Goal: Information Seeking & Learning: Understand process/instructions

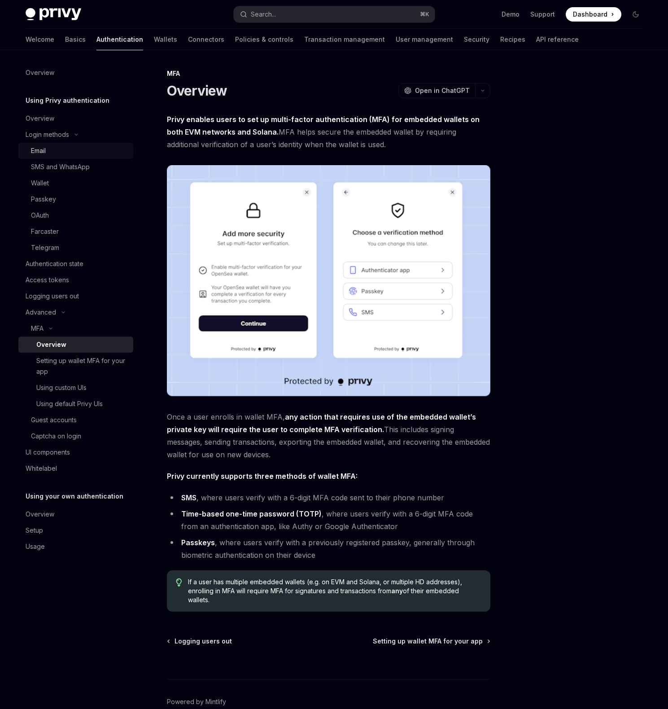
click at [76, 149] on div "Email" at bounding box center [79, 150] width 97 height 11
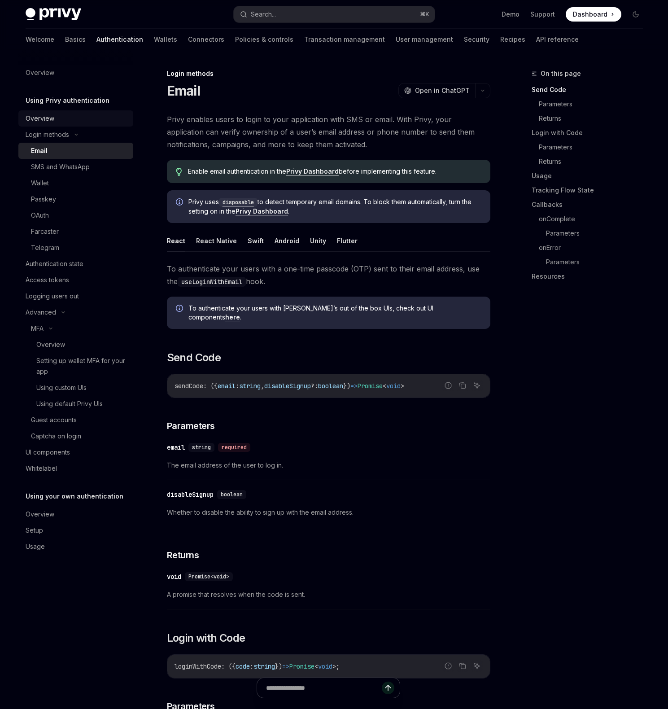
click at [57, 115] on div "Overview" at bounding box center [77, 118] width 102 height 11
type textarea "*"
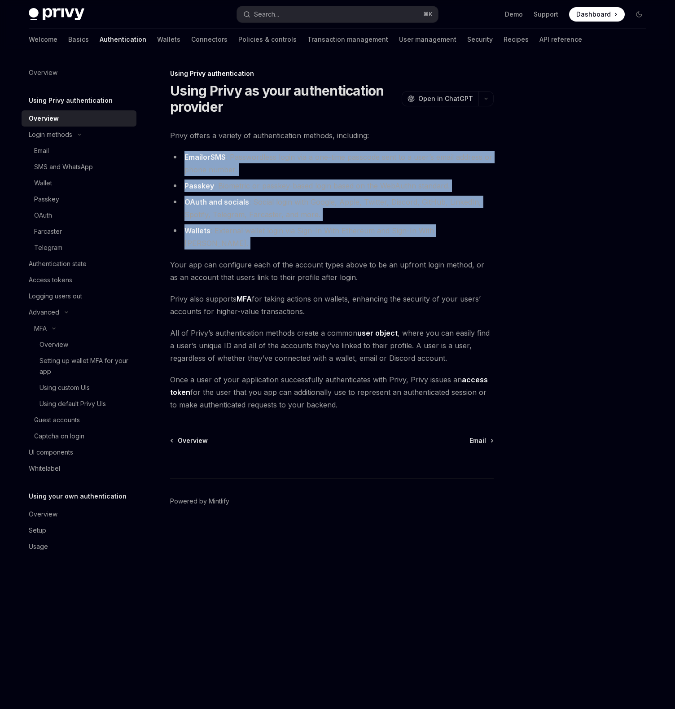
drag, startPoint x: 180, startPoint y: 155, endPoint x: 302, endPoint y: 237, distance: 146.3
click at [302, 237] on div "Privy offers a variety of authentication methods, including: Email or SMS : Pas…" at bounding box center [331, 270] width 323 height 282
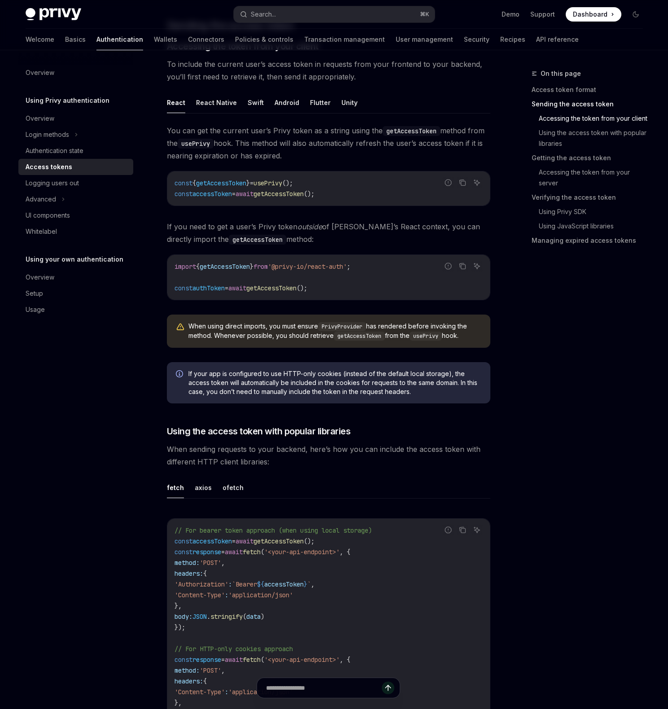
scroll to position [398, 0]
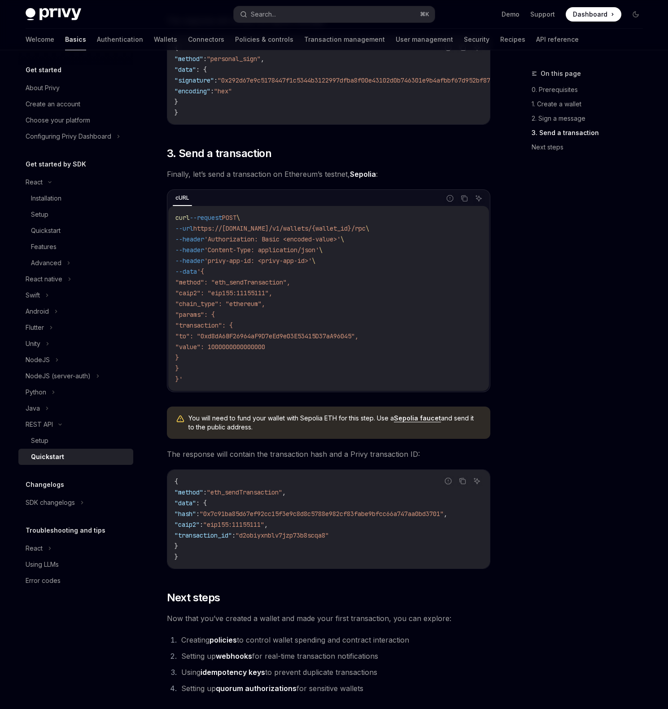
scroll to position [701, 0]
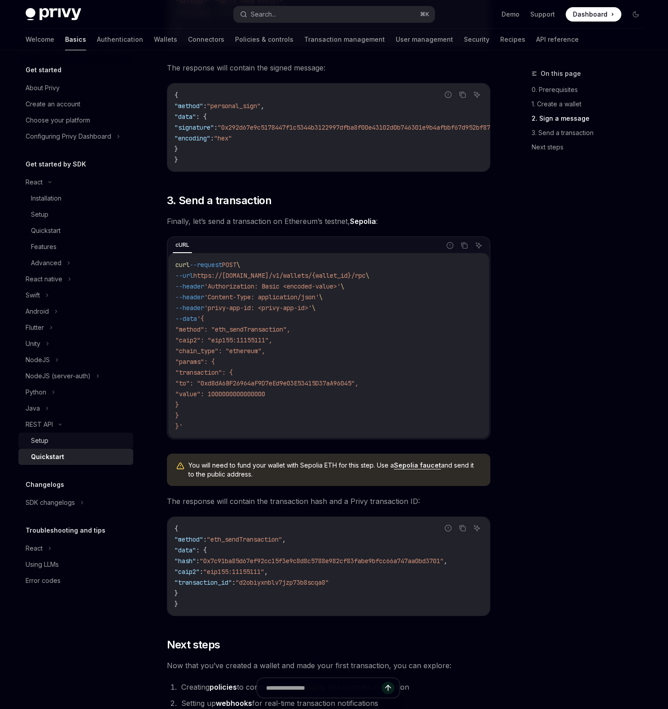
click at [46, 443] on div "Setup" at bounding box center [39, 440] width 17 height 11
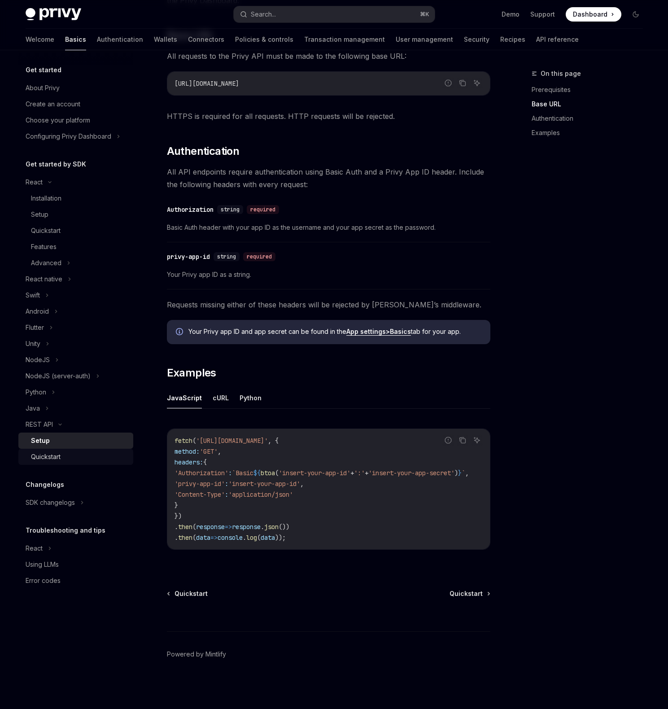
click at [72, 454] on div "Quickstart" at bounding box center [79, 456] width 97 height 11
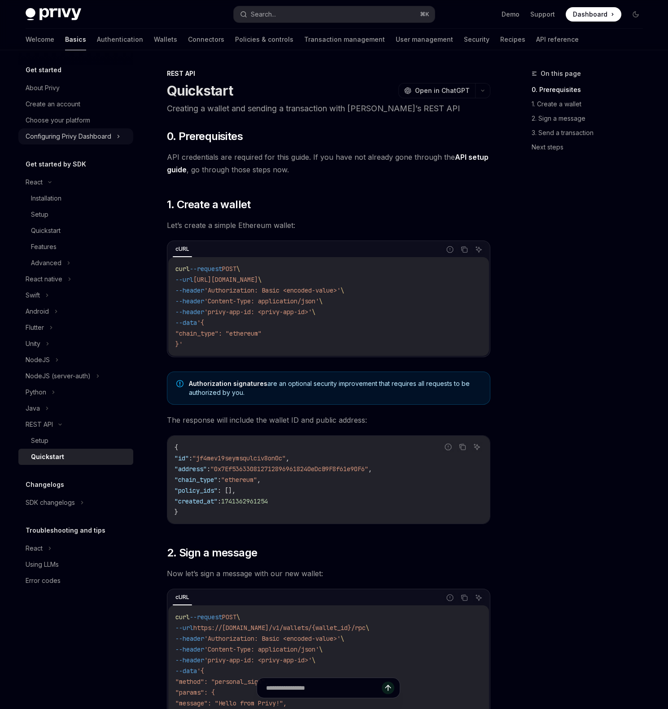
click at [81, 132] on div "Configuring Privy Dashboard" at bounding box center [69, 136] width 86 height 11
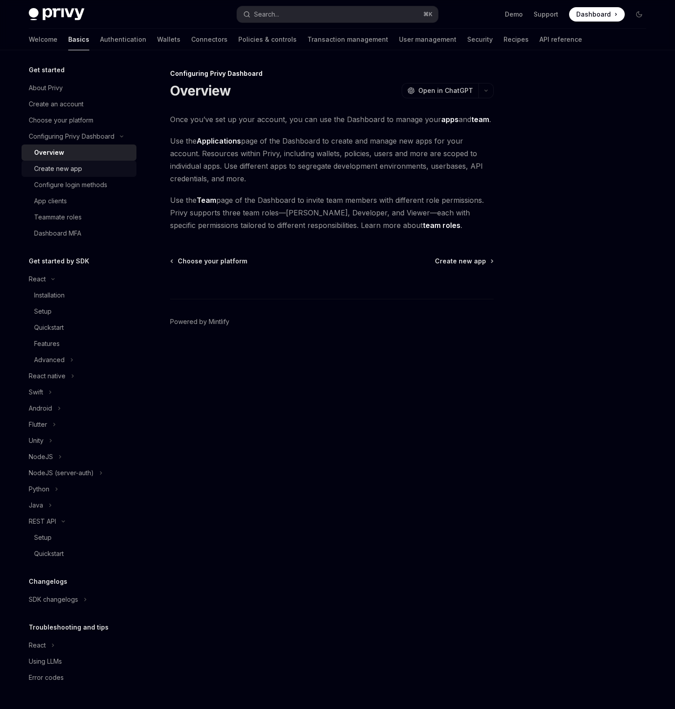
click at [76, 166] on div "Create new app" at bounding box center [58, 168] width 48 height 11
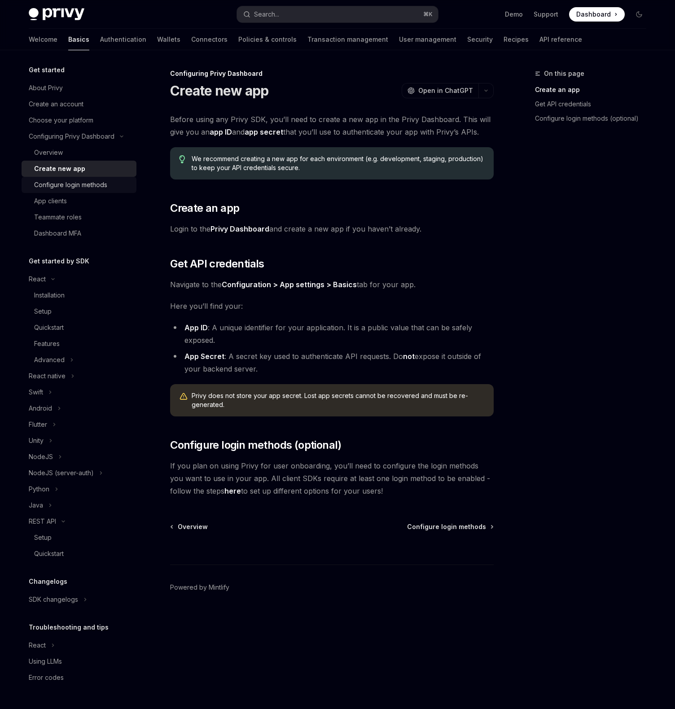
click at [84, 183] on div "Configure login methods" at bounding box center [70, 184] width 73 height 11
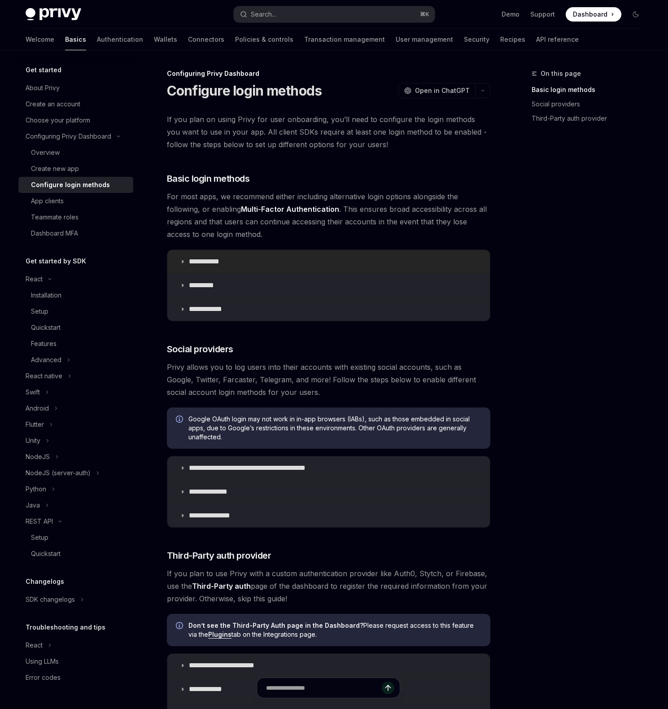
click at [197, 266] on p "**********" at bounding box center [207, 261] width 37 height 9
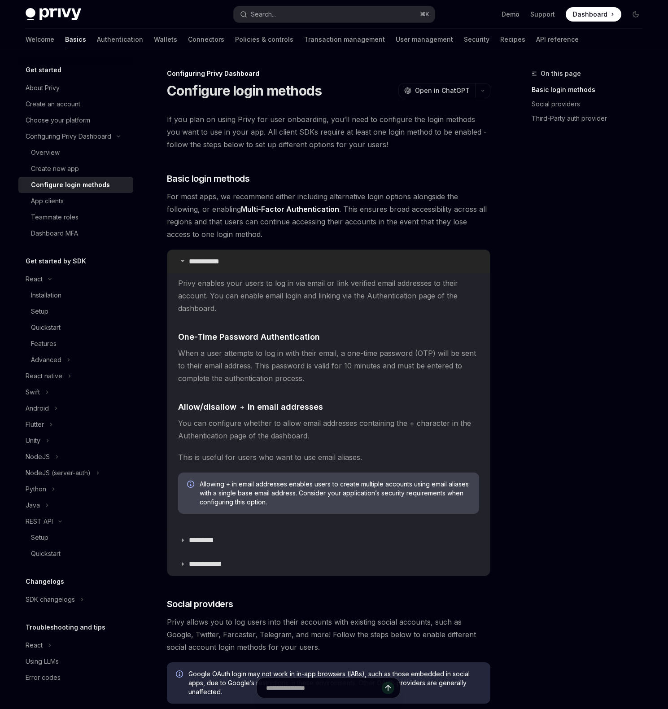
click at [200, 262] on p "**********" at bounding box center [207, 261] width 37 height 9
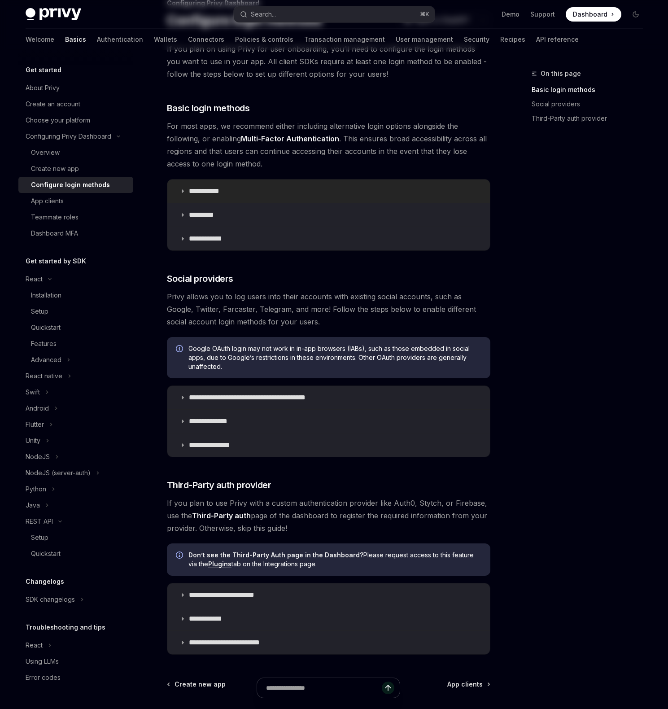
scroll to position [83, 0]
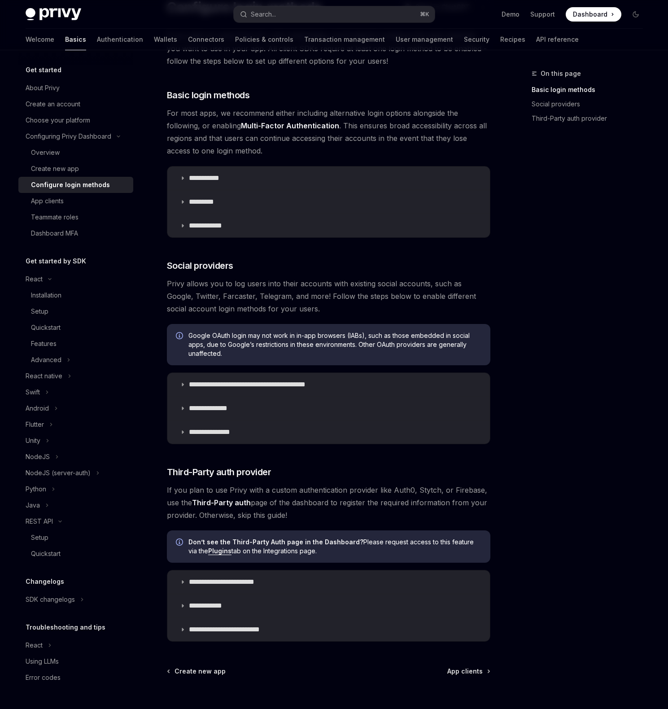
click at [205, 237] on div "**********" at bounding box center [328, 202] width 323 height 72
click at [207, 227] on p "**********" at bounding box center [209, 225] width 40 height 9
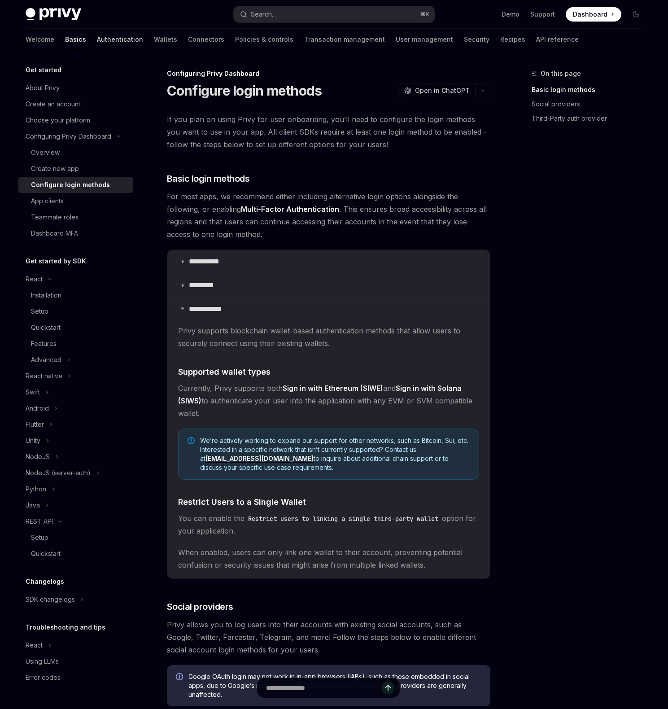
click at [97, 41] on link "Authentication" at bounding box center [120, 40] width 46 height 22
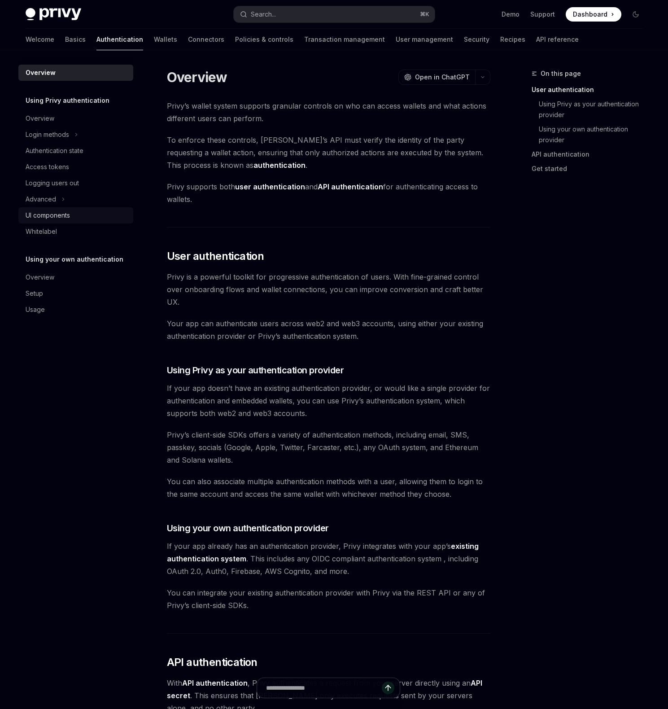
click at [80, 215] on div "UI components" at bounding box center [77, 215] width 102 height 11
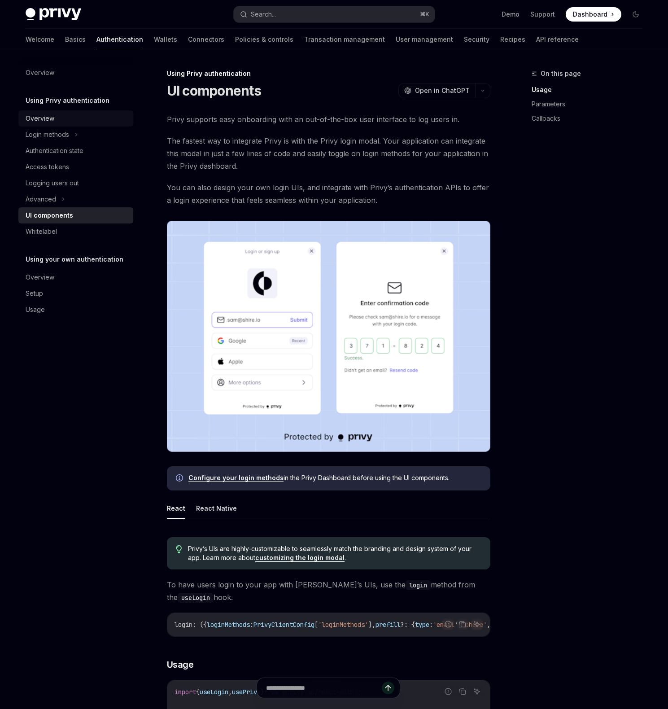
click at [68, 115] on div "Overview" at bounding box center [77, 118] width 102 height 11
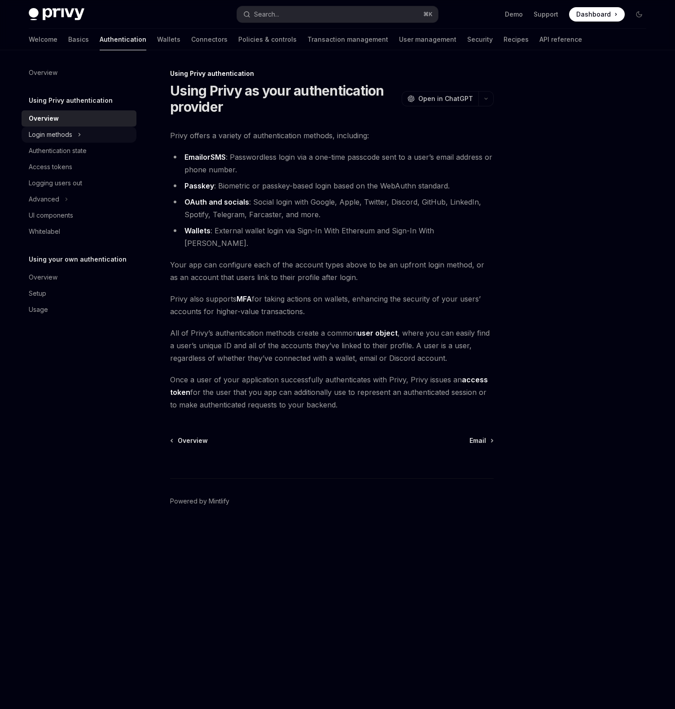
click at [88, 131] on button "Login methods" at bounding box center [79, 135] width 115 height 16
type textarea "*"
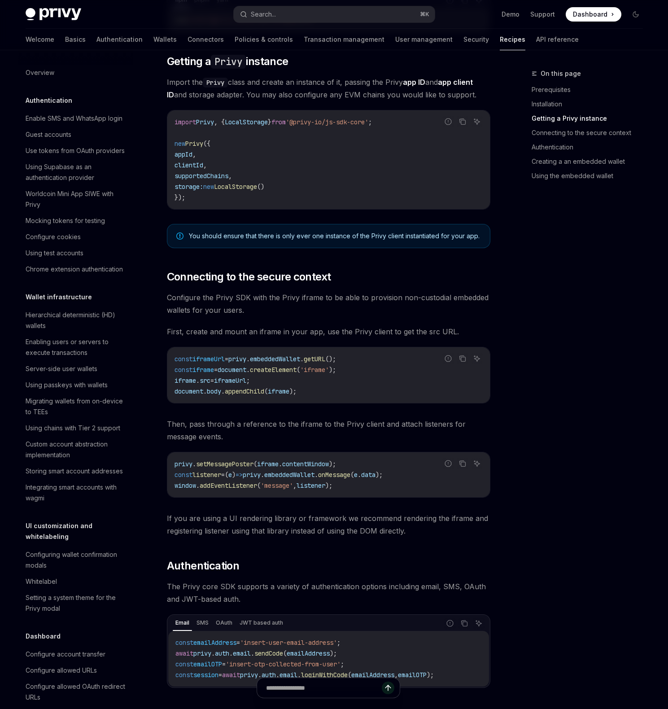
scroll to position [950, 0]
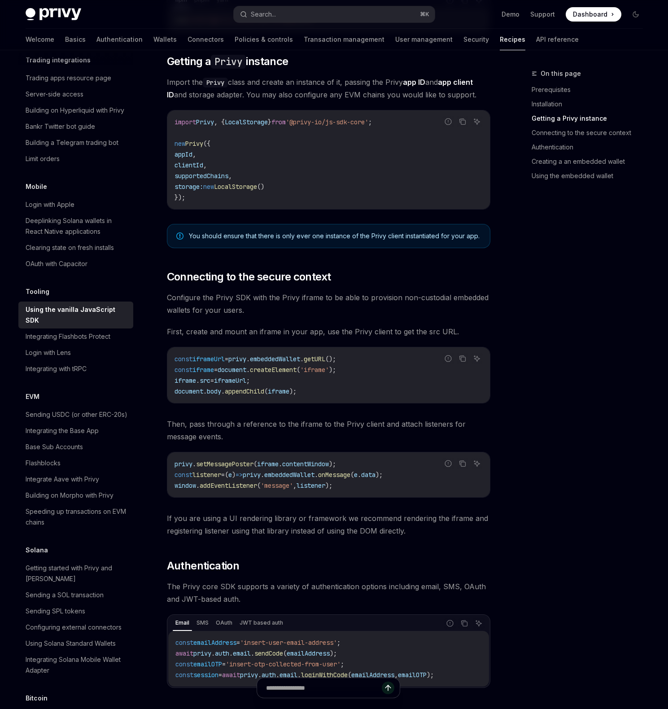
click at [393, 323] on div "The @privy-io/js-sdk-core library is a vanilla JavaScript library, intended for…" at bounding box center [328, 490] width 323 height 1402
click at [375, 318] on div "The @privy-io/js-sdk-core library is a vanilla JavaScript library, intended for…" at bounding box center [328, 490] width 323 height 1402
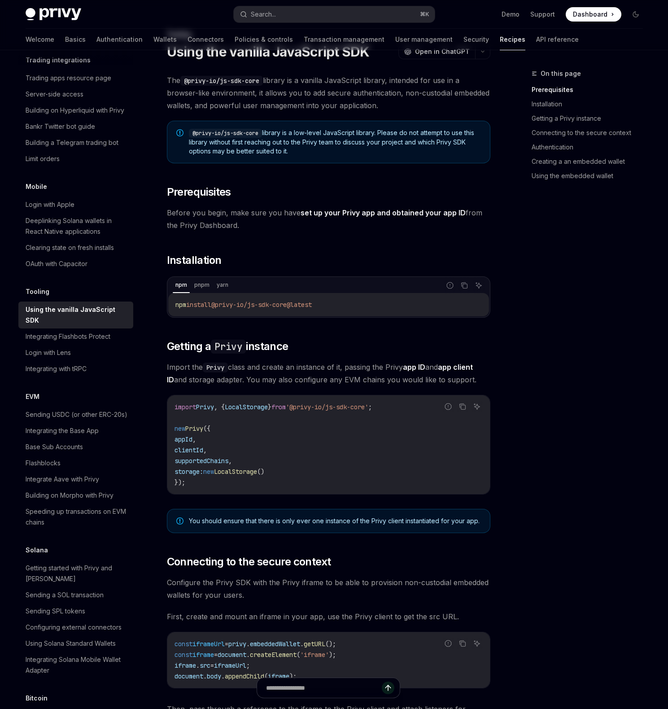
scroll to position [0, 0]
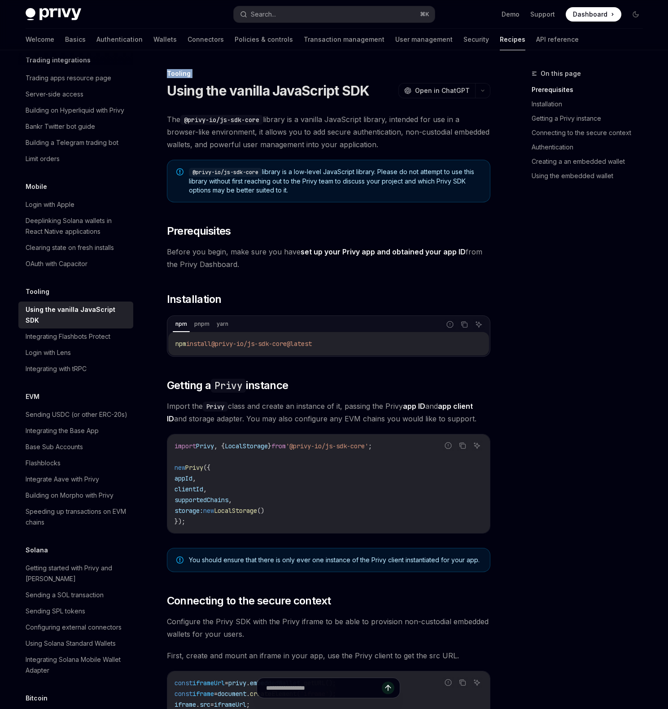
drag, startPoint x: 167, startPoint y: 89, endPoint x: 164, endPoint y: 76, distance: 13.4
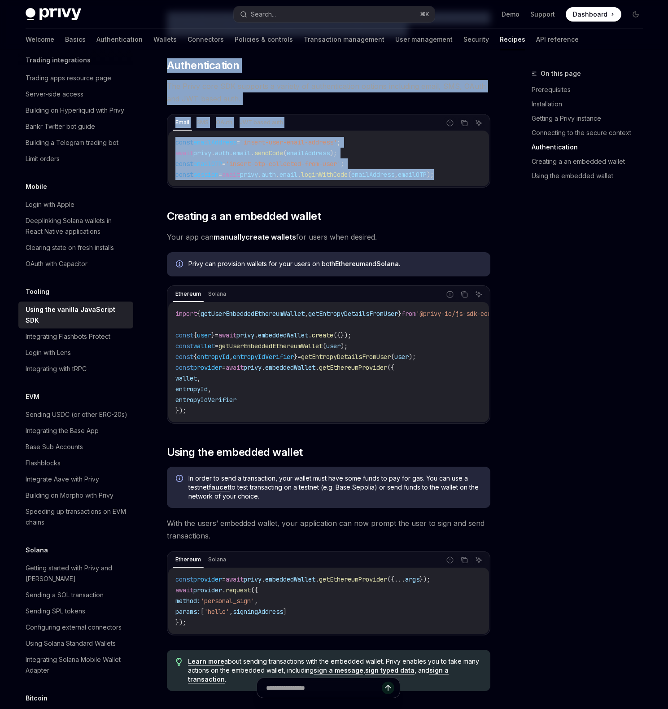
scroll to position [954, 0]
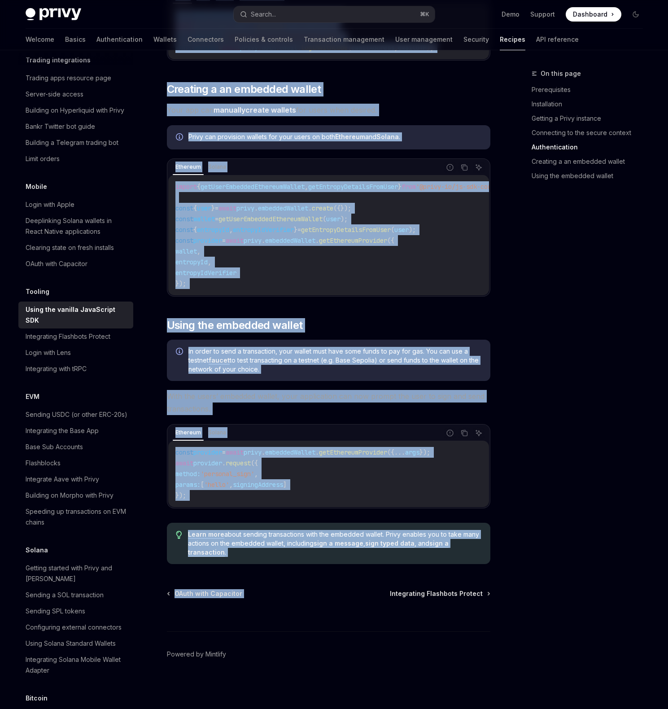
drag, startPoint x: 161, startPoint y: 69, endPoint x: 476, endPoint y: 566, distance: 588.7
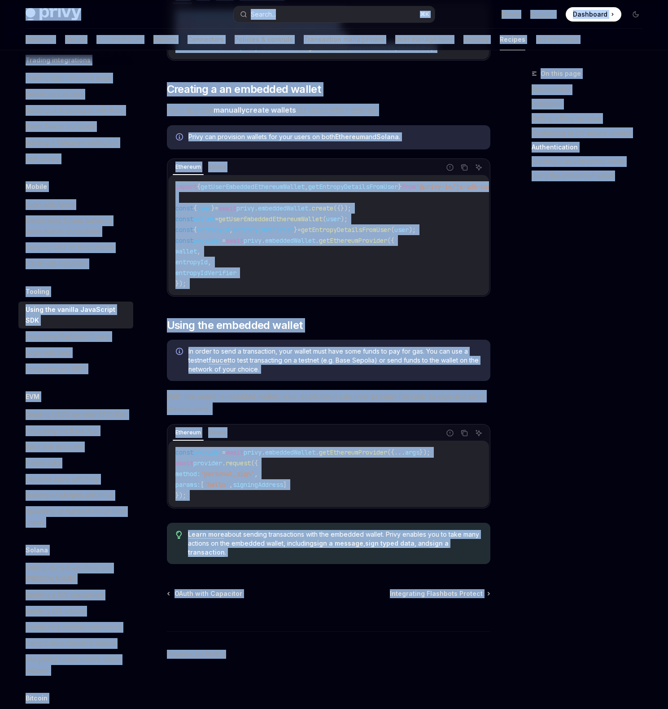
click at [518, 355] on div "On this page Prerequisites Installation Getting a Privy instance Connecting to …" at bounding box center [582, 388] width 136 height 641
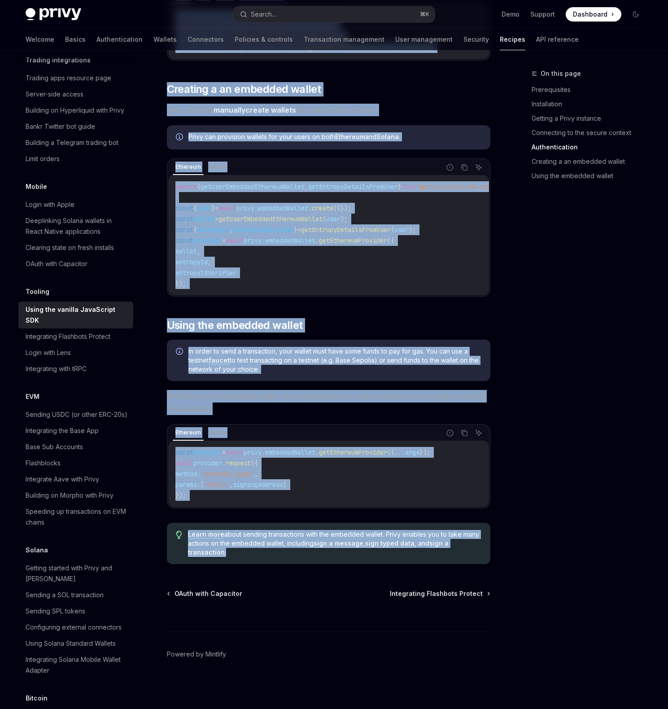
drag, startPoint x: 174, startPoint y: 74, endPoint x: 381, endPoint y: 563, distance: 530.6
copy div "Tooling Using the vanilla JavaScript SDK OpenAI Open in ChatGPT OpenAI Open in …"
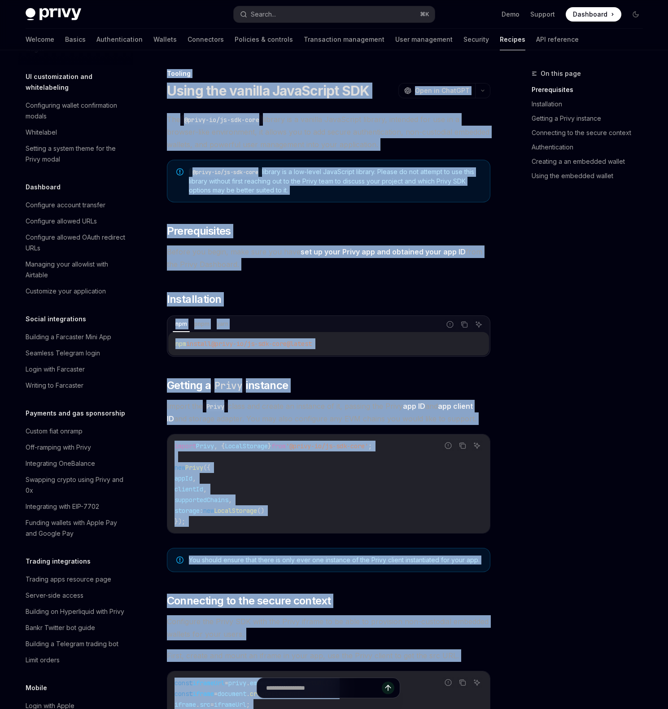
scroll to position [196, 0]
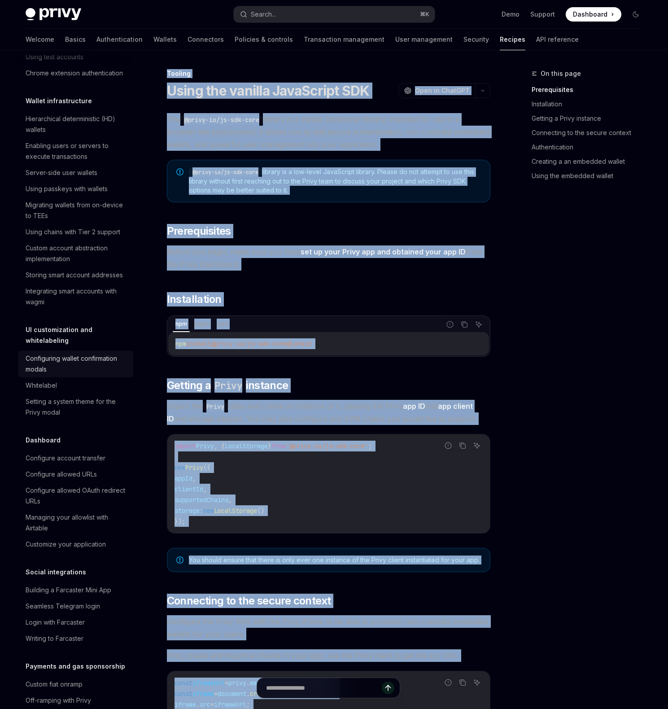
click at [89, 375] on div "Configuring wallet confirmation modals" at bounding box center [77, 364] width 102 height 22
type textarea "*"
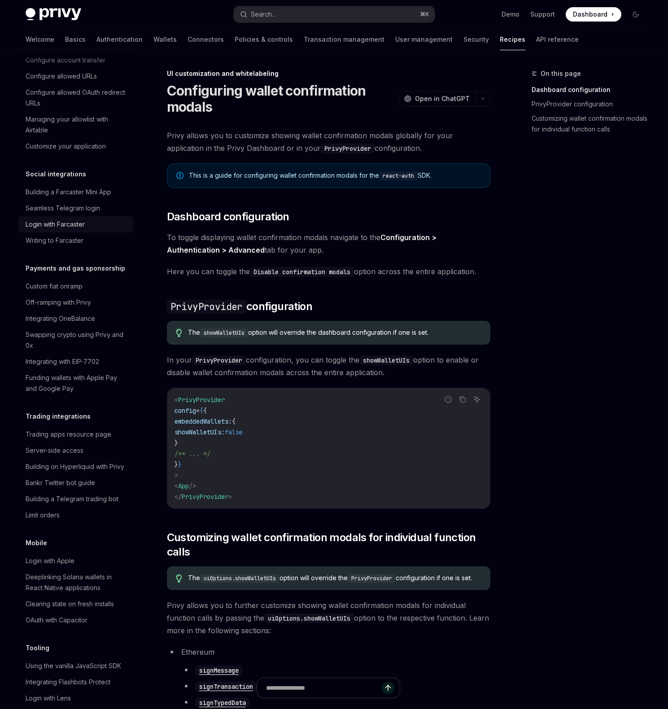
scroll to position [1126, 0]
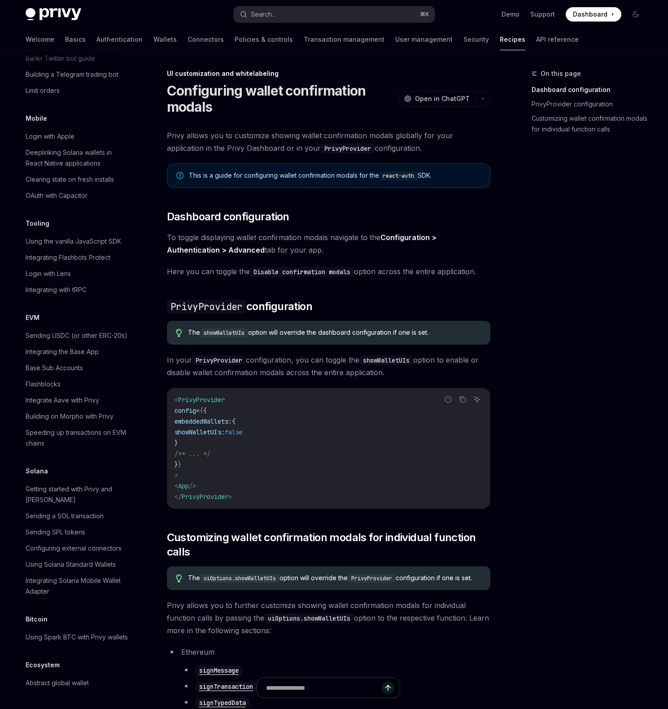
click at [568, 271] on div "On this page Dashboard configuration PrivyProvider configuration Customizing wa…" at bounding box center [582, 388] width 136 height 641
